Goal: Complete application form

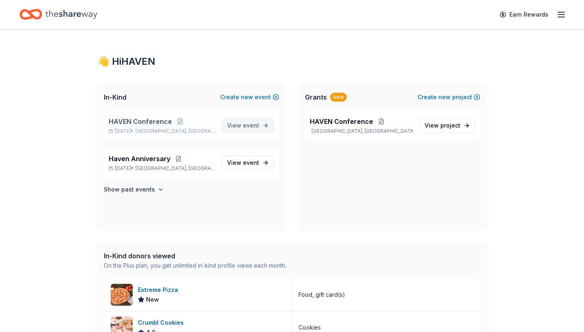
click at [241, 124] on span "View event" at bounding box center [243, 126] width 32 height 10
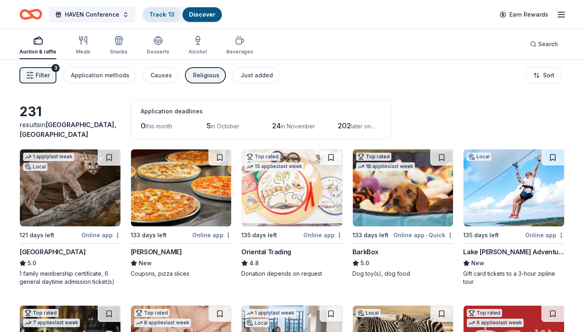
click at [170, 15] on link "Track · 13" at bounding box center [161, 14] width 25 height 7
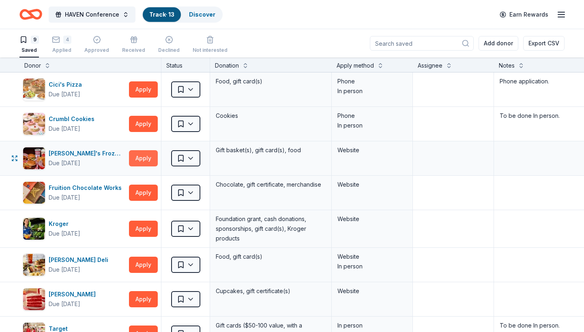
click at [144, 157] on button "Apply" at bounding box center [143, 158] width 29 height 16
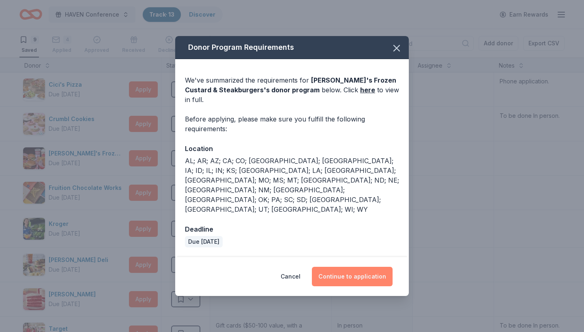
click at [355, 267] on button "Continue to application" at bounding box center [352, 276] width 81 height 19
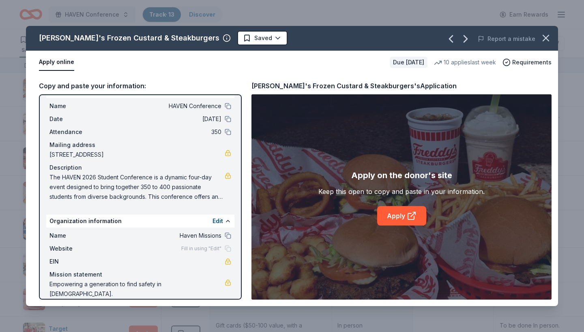
scroll to position [17, 0]
drag, startPoint x: 50, startPoint y: 107, endPoint x: 214, endPoint y: 233, distance: 206.7
click at [214, 233] on div "Event information Edit Name HAVEN Conference Date [DATE] Attendance 350 Mailing…" at bounding box center [140, 196] width 203 height 205
drag, startPoint x: 50, startPoint y: 103, endPoint x: 178, endPoint y: 148, distance: 135.1
click at [178, 148] on div "Name HAVEN Conference Date [DATE] Attendance 350 Mailing address [STREET_ADDRES…" at bounding box center [140, 151] width 188 height 107
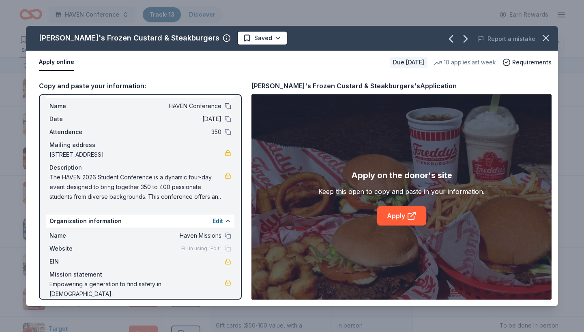
click at [227, 107] on button at bounding box center [228, 106] width 6 height 6
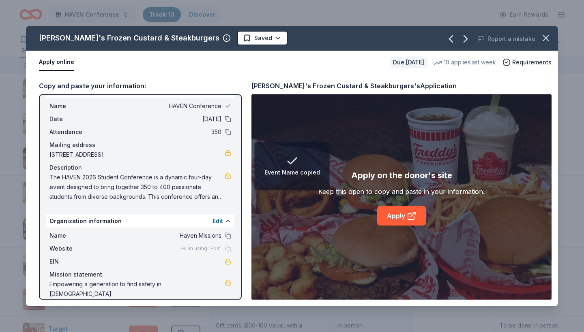
click at [228, 121] on button at bounding box center [228, 119] width 6 height 6
click at [229, 130] on button at bounding box center [228, 132] width 6 height 6
click at [227, 104] on button at bounding box center [228, 106] width 6 height 6
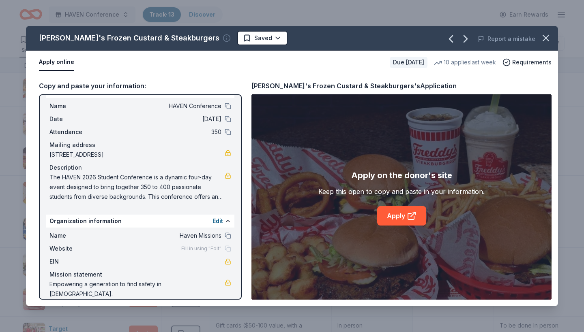
click at [222, 39] on icon "button" at bounding box center [226, 38] width 8 height 8
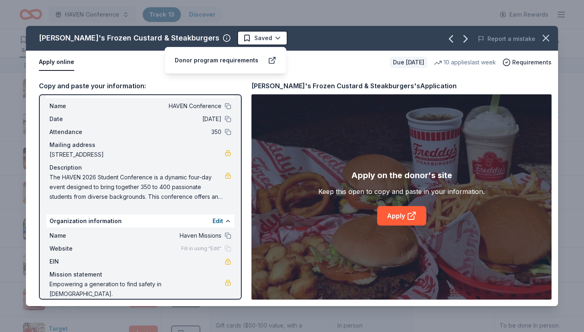
click at [126, 72] on div "Apply online Due [DATE] 10 applies last week Requirements" at bounding box center [292, 63] width 532 height 24
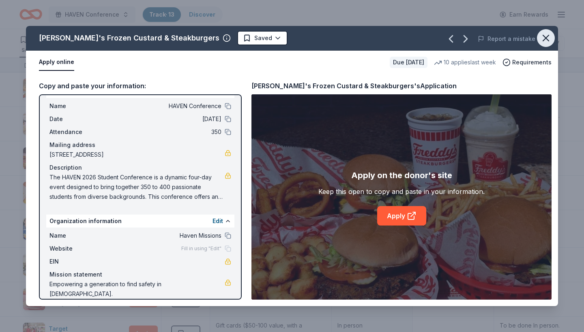
click at [543, 41] on icon "button" at bounding box center [546, 38] width 6 height 6
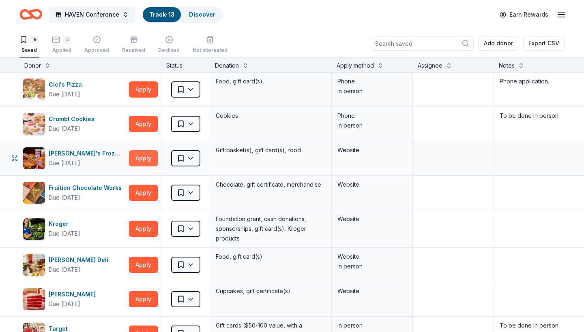
click at [135, 160] on button "Apply" at bounding box center [143, 158] width 29 height 16
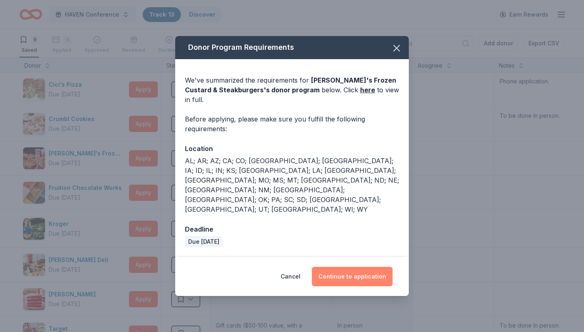
click at [349, 267] on button "Continue to application" at bounding box center [352, 276] width 81 height 19
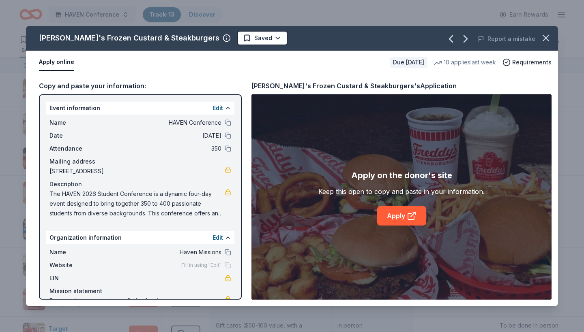
drag, startPoint x: 73, startPoint y: 36, endPoint x: 163, endPoint y: 42, distance: 89.7
click at [163, 42] on div "[PERSON_NAME]'s Frozen Custard & Steakburgers" at bounding box center [129, 38] width 180 height 13
drag, startPoint x: 182, startPoint y: 40, endPoint x: 126, endPoint y: 40, distance: 56.3
click at [126, 40] on div "[PERSON_NAME]'s Frozen Custard & Steakburgers" at bounding box center [135, 38] width 192 height 13
drag, startPoint x: 73, startPoint y: 37, endPoint x: 155, endPoint y: 39, distance: 81.9
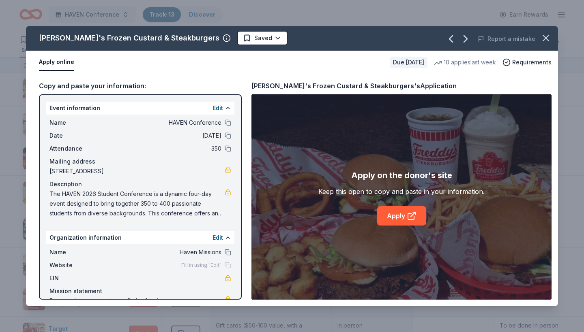
click at [155, 39] on div "[PERSON_NAME]'s Frozen Custard & Steakburgers" at bounding box center [129, 38] width 180 height 13
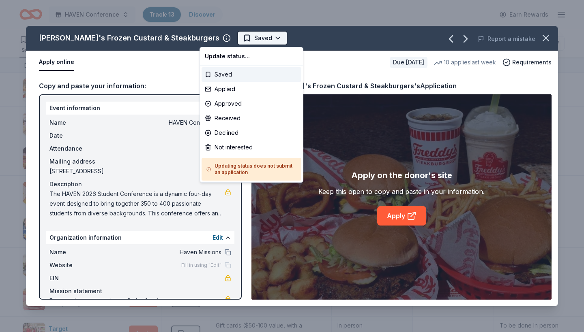
click at [237, 36] on html "HAVEN Conference Track · 13 Discover Earn Rewards 9 Saved 4 Applied Approved Re…" at bounding box center [292, 166] width 584 height 332
click at [214, 88] on div "Applied" at bounding box center [251, 89] width 100 height 15
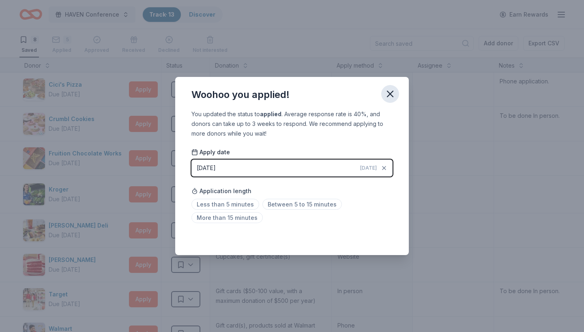
click at [387, 96] on icon "button" at bounding box center [389, 93] width 11 height 11
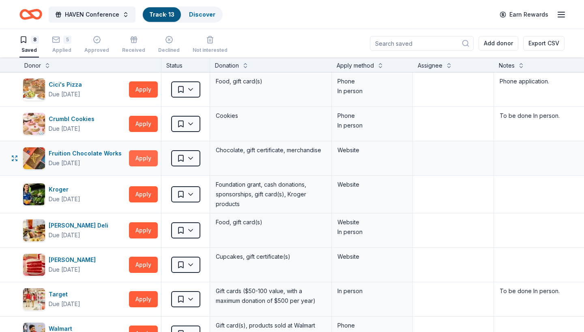
scroll to position [0, 0]
click at [142, 158] on button "Apply" at bounding box center [143, 158] width 29 height 16
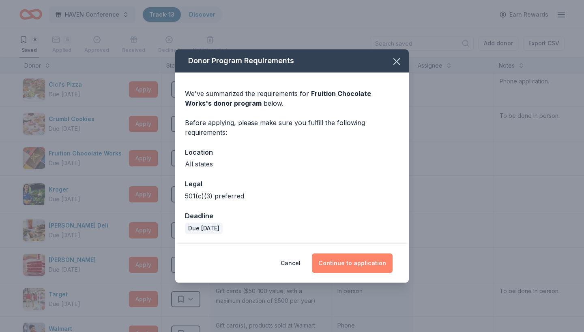
click at [356, 263] on button "Continue to application" at bounding box center [352, 263] width 81 height 19
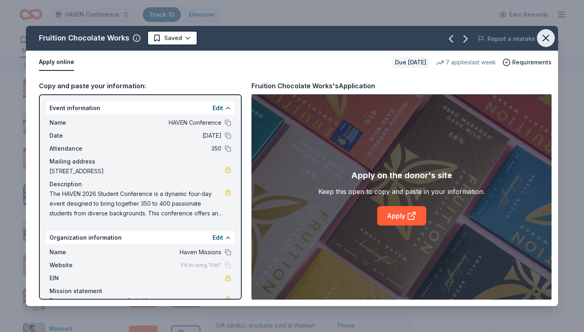
click at [545, 36] on icon "button" at bounding box center [545, 37] width 11 height 11
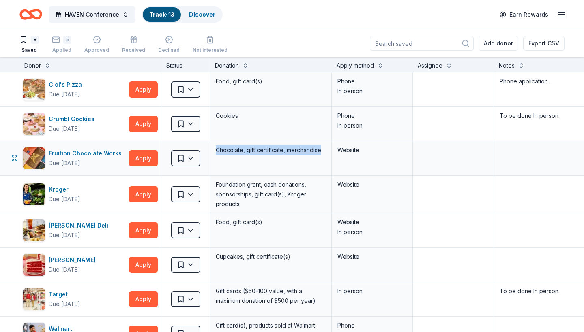
drag, startPoint x: 215, startPoint y: 150, endPoint x: 326, endPoint y: 155, distance: 111.2
click at [326, 155] on div "Chocolate, gift certificate, merchandise" at bounding box center [271, 158] width 122 height 34
copy div "Chocolate, gift certificate, merchandise"
click at [192, 158] on button "Saved" at bounding box center [185, 158] width 29 height 16
click at [191, 158] on html "HAVEN Conference Track · 13 Discover Earn Rewards 8 Saved 5 Applied Approved Re…" at bounding box center [292, 166] width 584 height 332
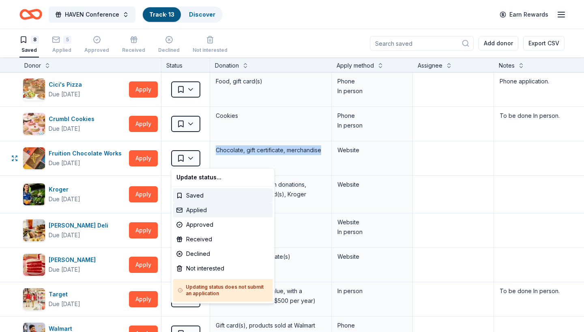
click at [190, 208] on div "Applied" at bounding box center [223, 210] width 100 height 15
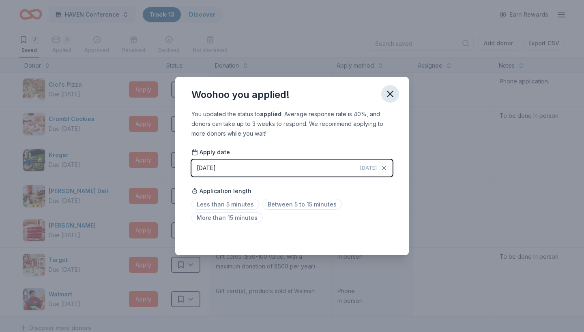
click at [389, 96] on icon "button" at bounding box center [390, 94] width 6 height 6
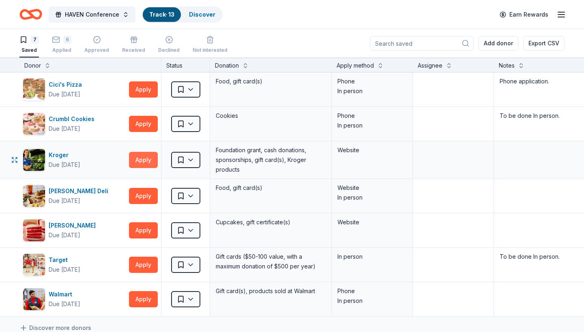
click at [146, 159] on button "Apply" at bounding box center [143, 160] width 29 height 16
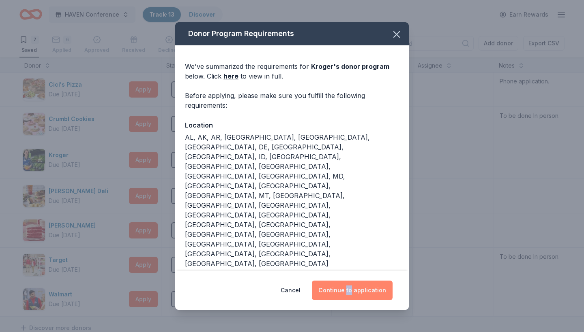
click at [337, 287] on button "Continue to application" at bounding box center [352, 290] width 81 height 19
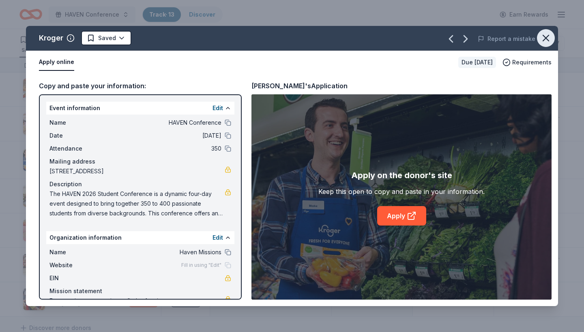
click at [547, 33] on icon "button" at bounding box center [545, 37] width 11 height 11
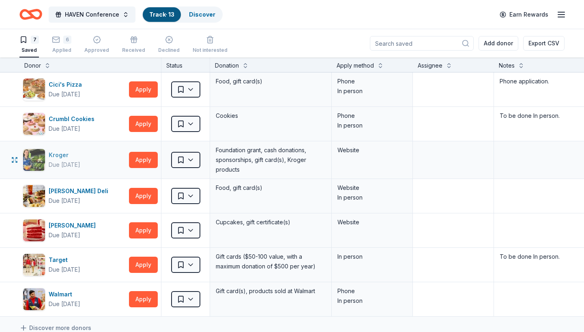
click at [38, 162] on img "button" at bounding box center [34, 160] width 22 height 22
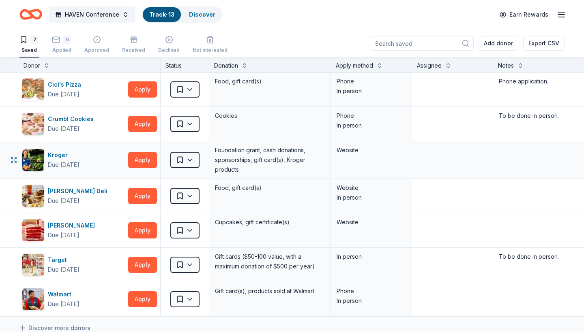
scroll to position [0, 1]
click at [505, 291] on textarea at bounding box center [554, 299] width 120 height 32
type textarea "Phone and in person"
click at [519, 230] on textarea at bounding box center [554, 230] width 120 height 32
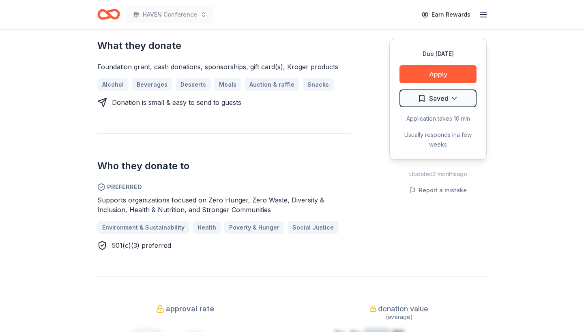
scroll to position [366, 0]
